Goal: Browse casually: Explore the website without a specific task or goal

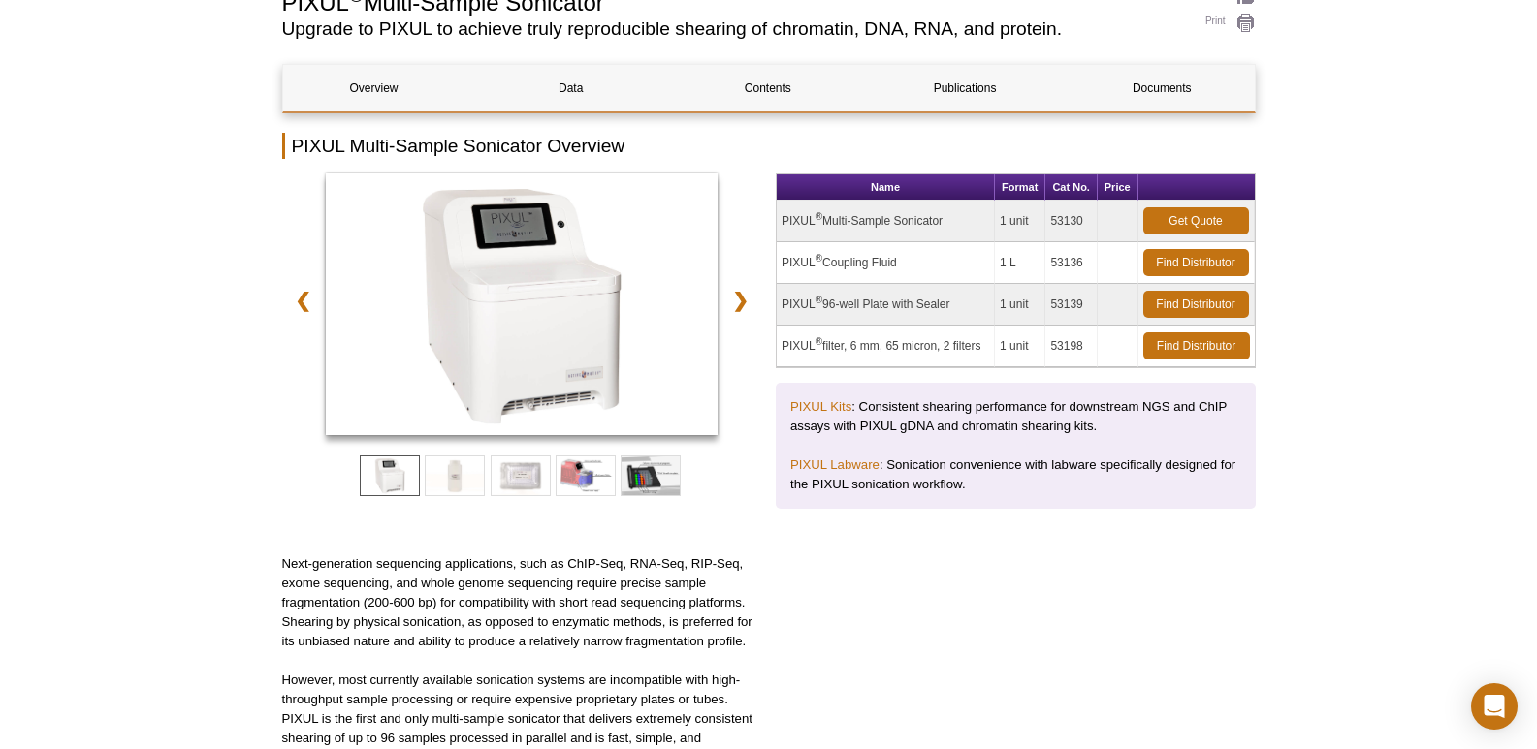
scroll to position [194, 0]
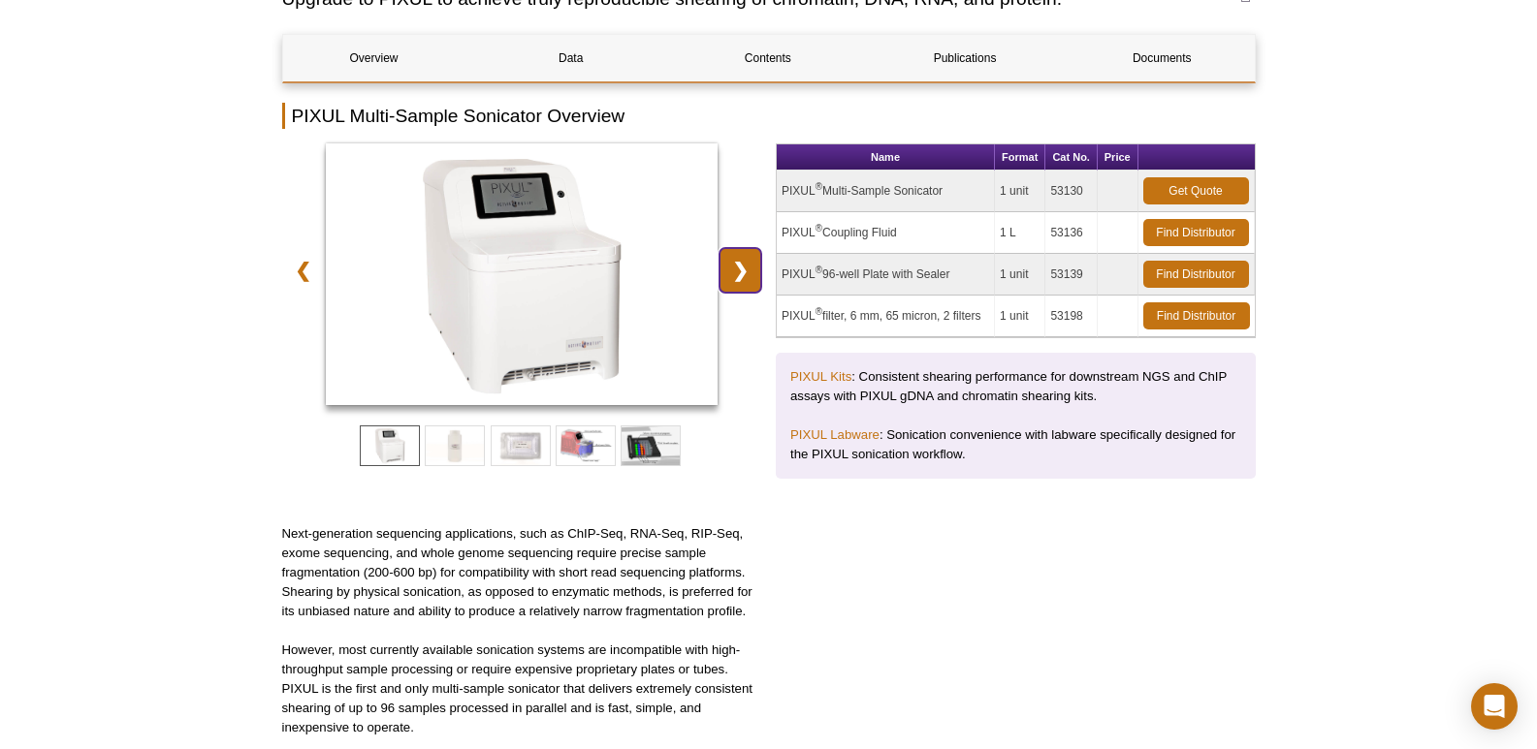
click at [747, 263] on link "❯" at bounding box center [740, 270] width 42 height 45
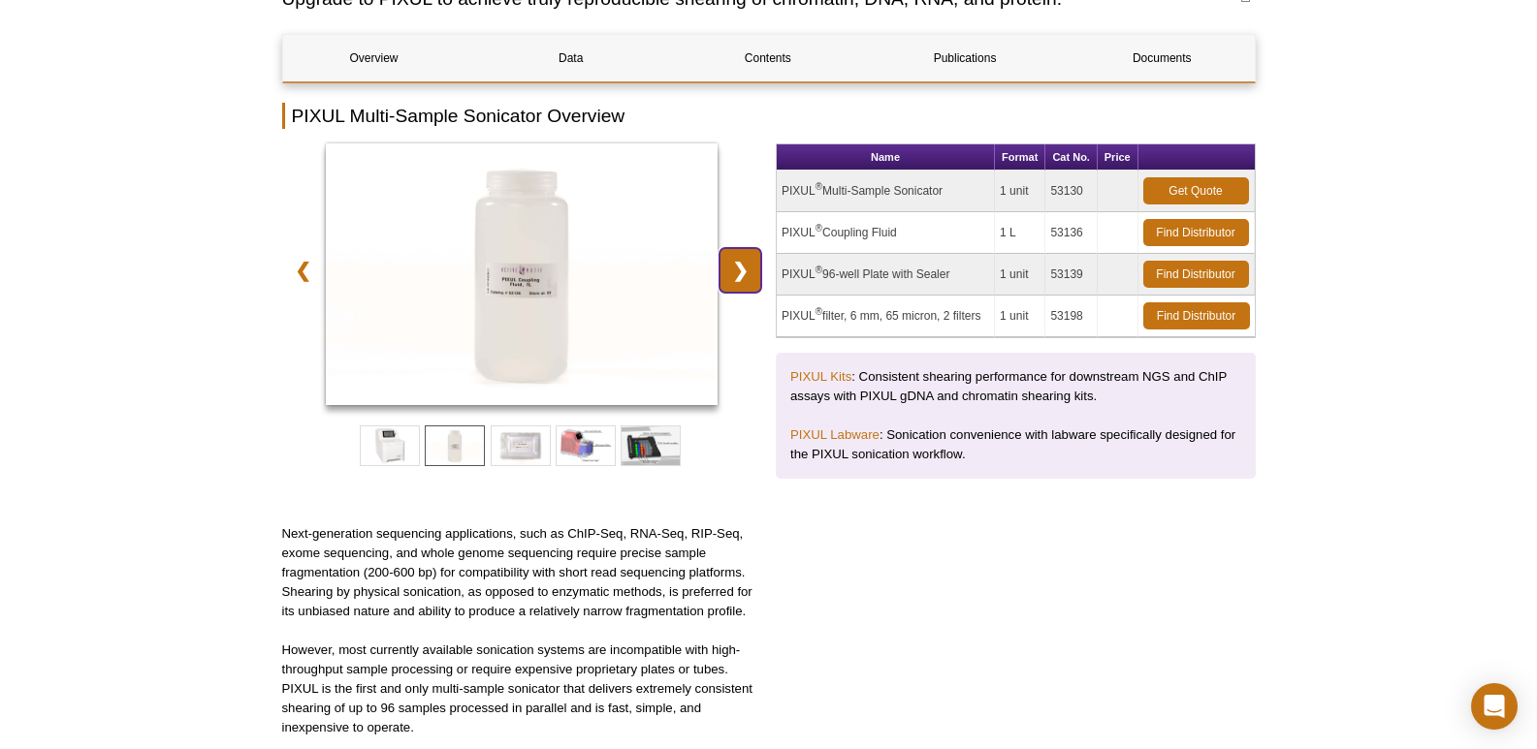
click at [747, 263] on link "❯" at bounding box center [740, 270] width 42 height 45
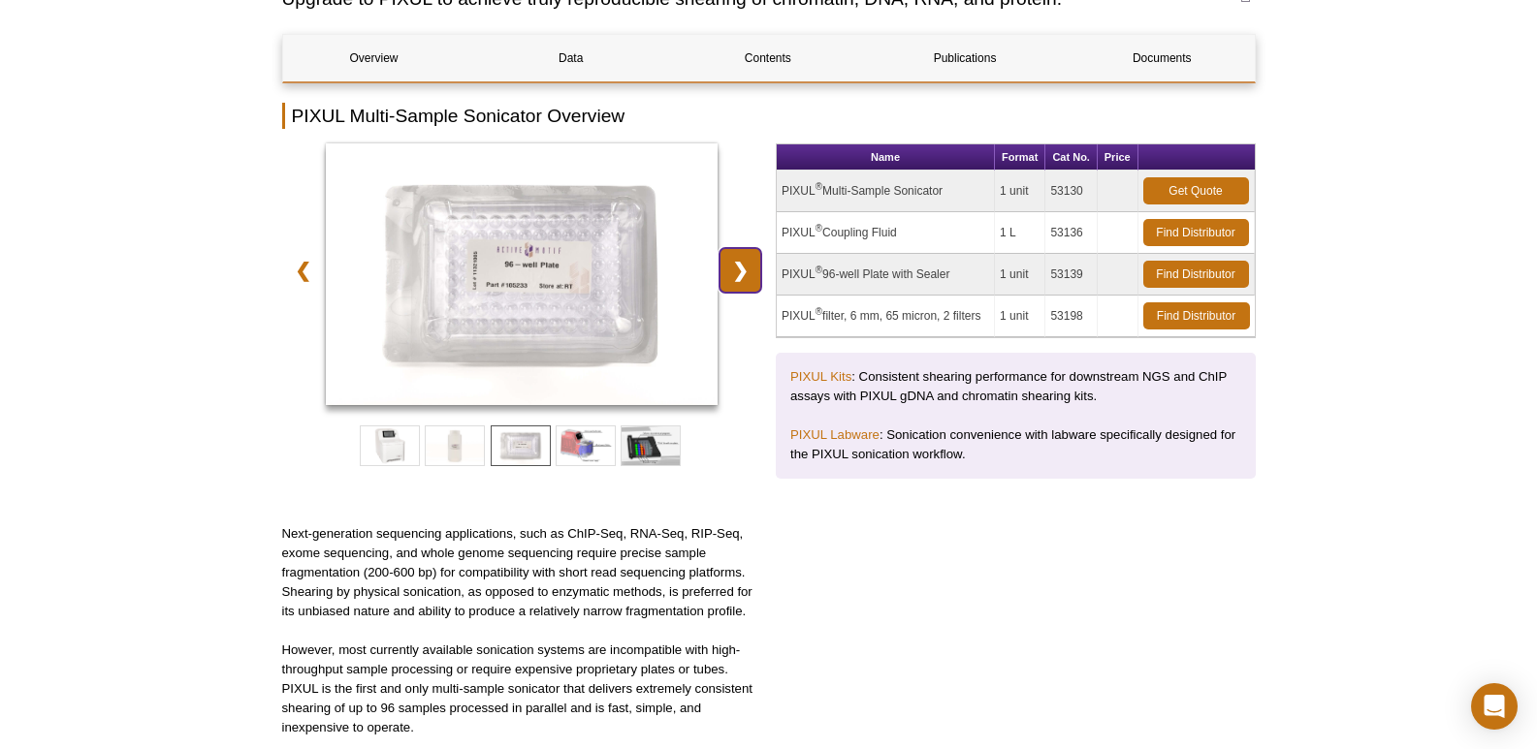
click at [747, 263] on link "❯" at bounding box center [740, 270] width 42 height 45
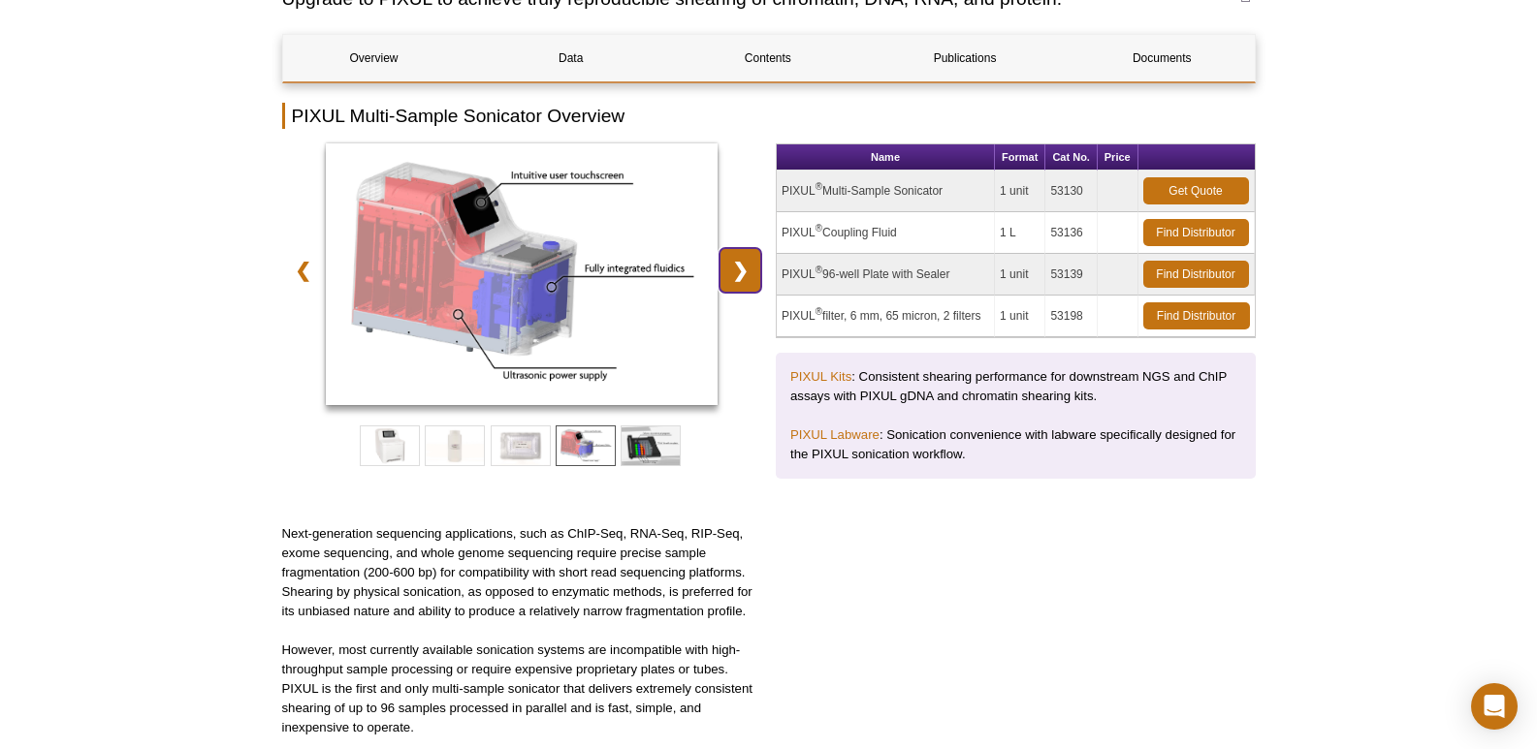
click at [747, 263] on link "❯" at bounding box center [740, 270] width 42 height 45
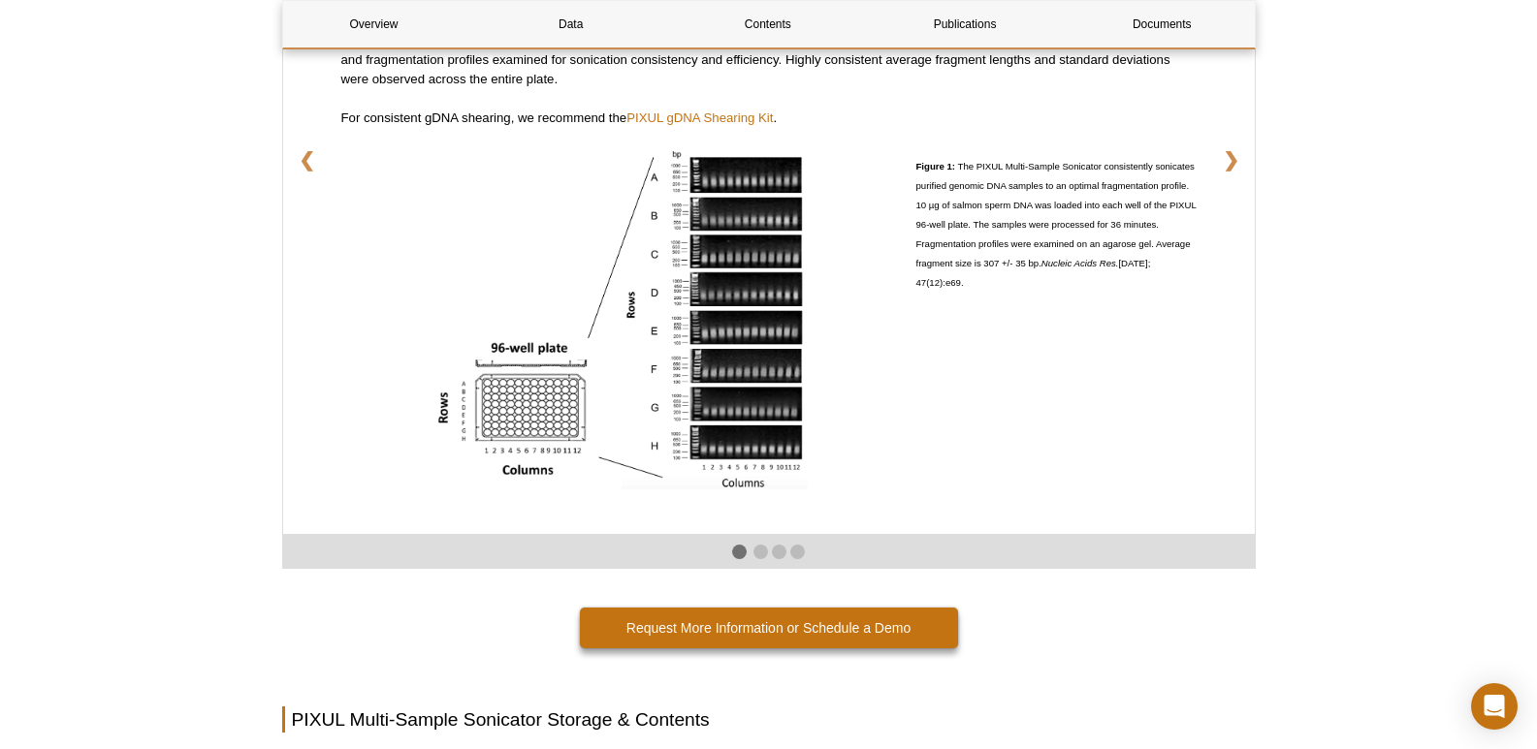
scroll to position [3393, 0]
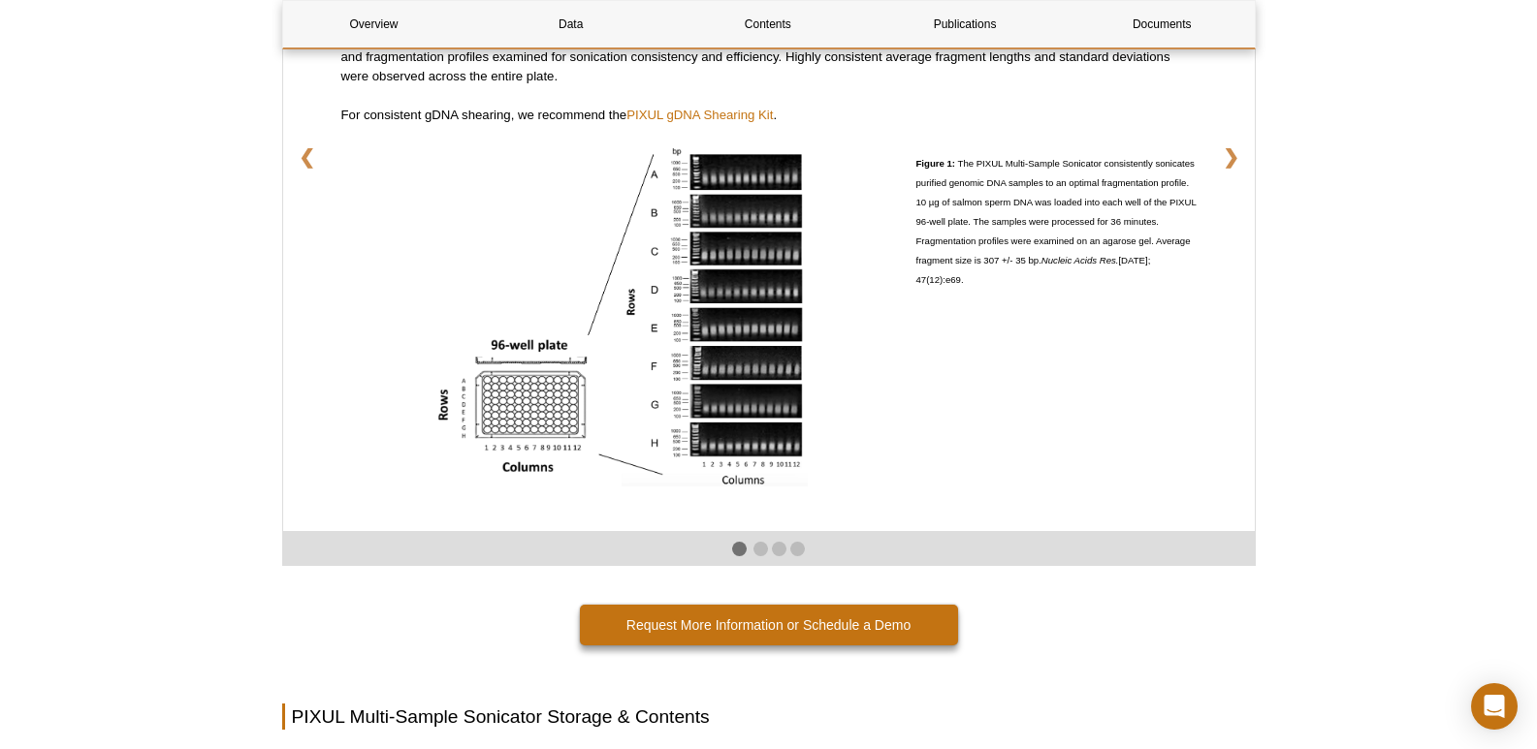
click at [712, 274] on img at bounding box center [620, 315] width 373 height 342
click at [640, 258] on img at bounding box center [620, 315] width 373 height 342
click at [1216, 169] on link "❯" at bounding box center [1231, 157] width 48 height 50
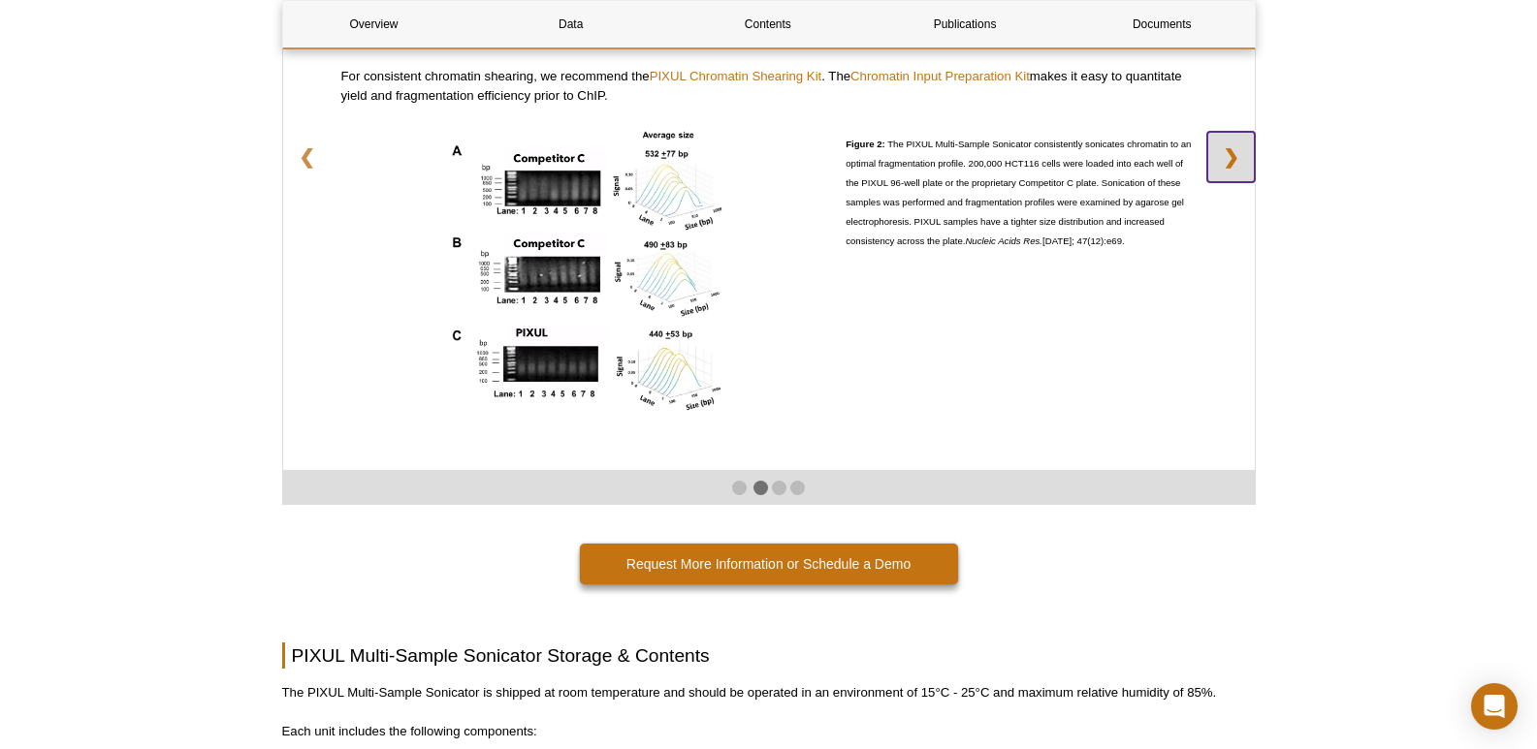
click at [1216, 169] on link "❯" at bounding box center [1231, 157] width 48 height 50
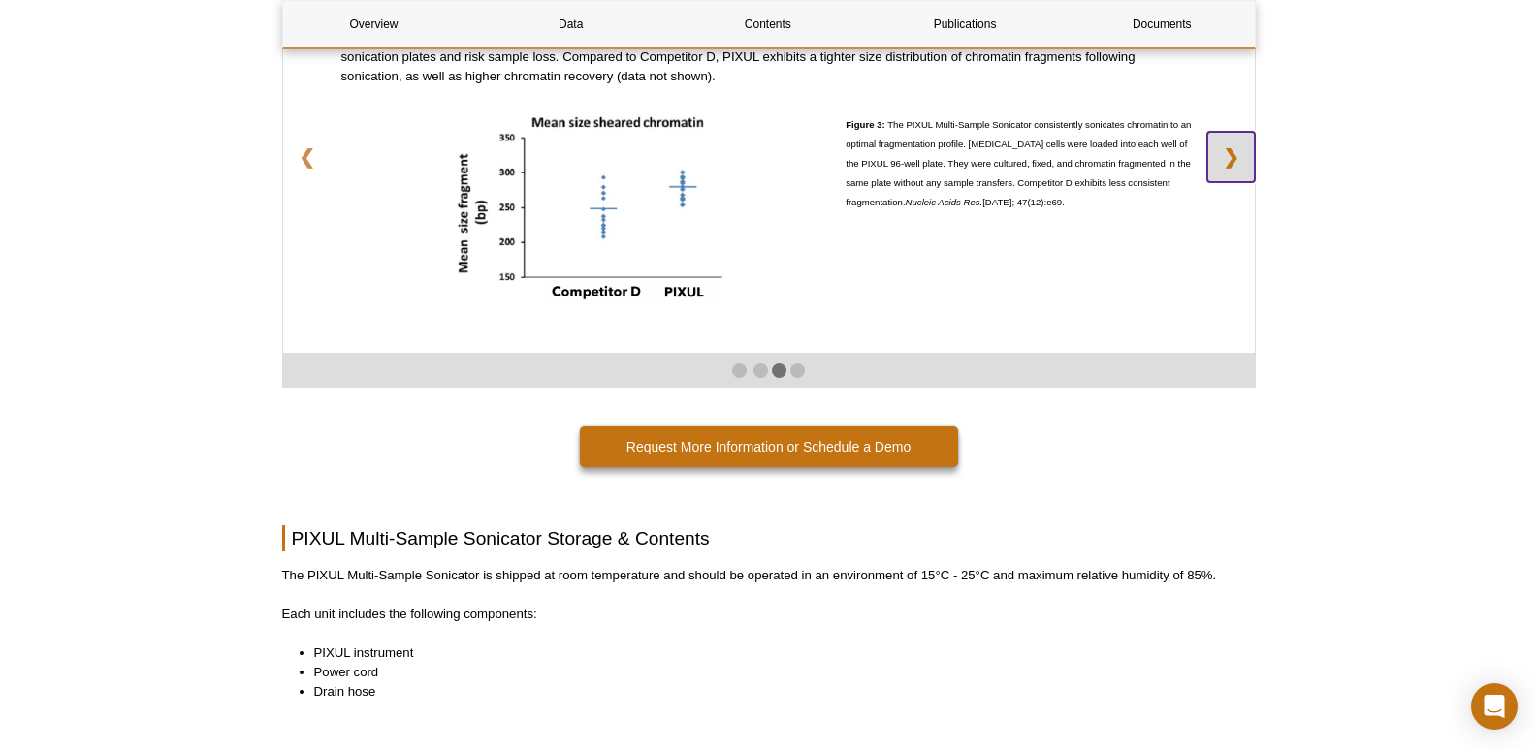
click at [1216, 169] on link "❯" at bounding box center [1231, 157] width 48 height 50
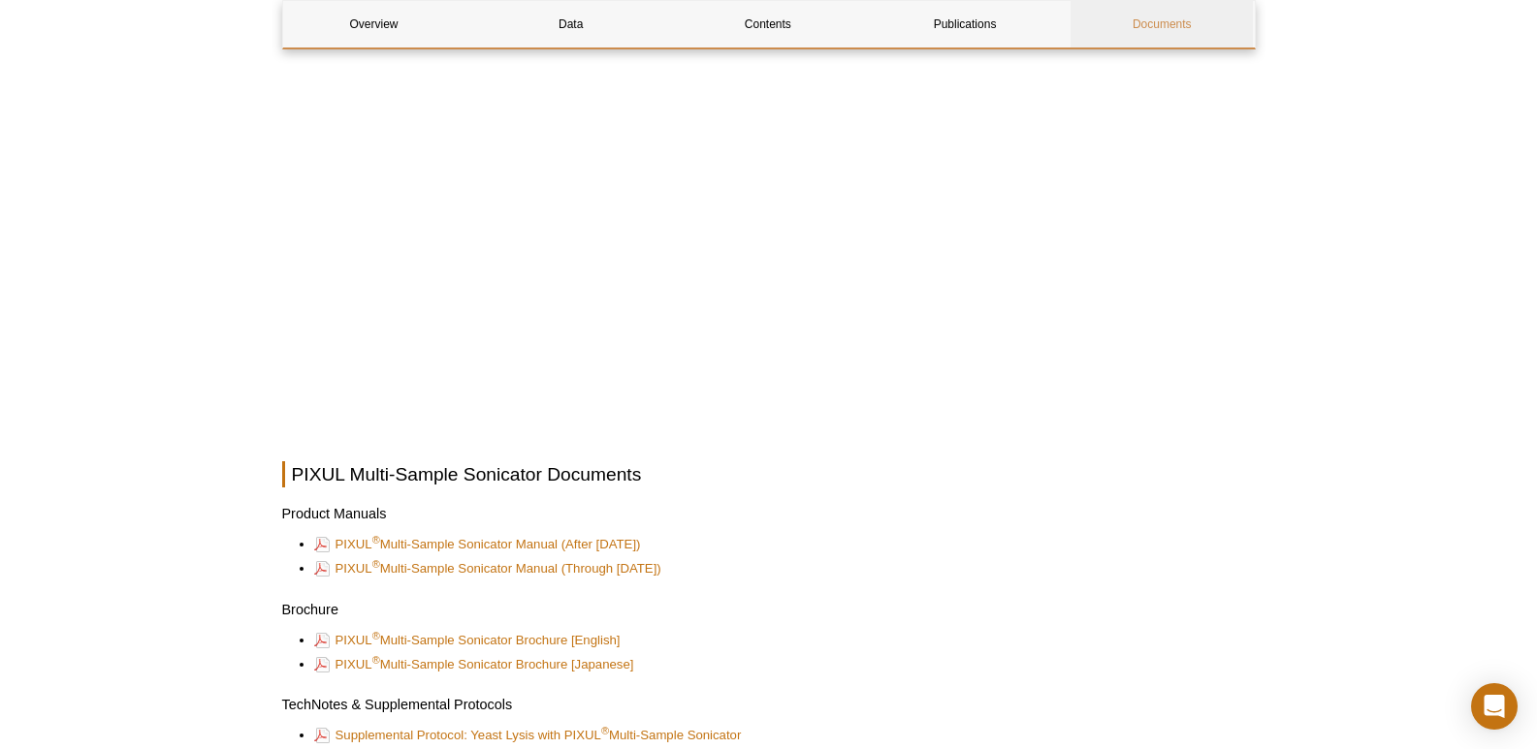
scroll to position [4848, 0]
